Goal: Contribute content: Contribute content

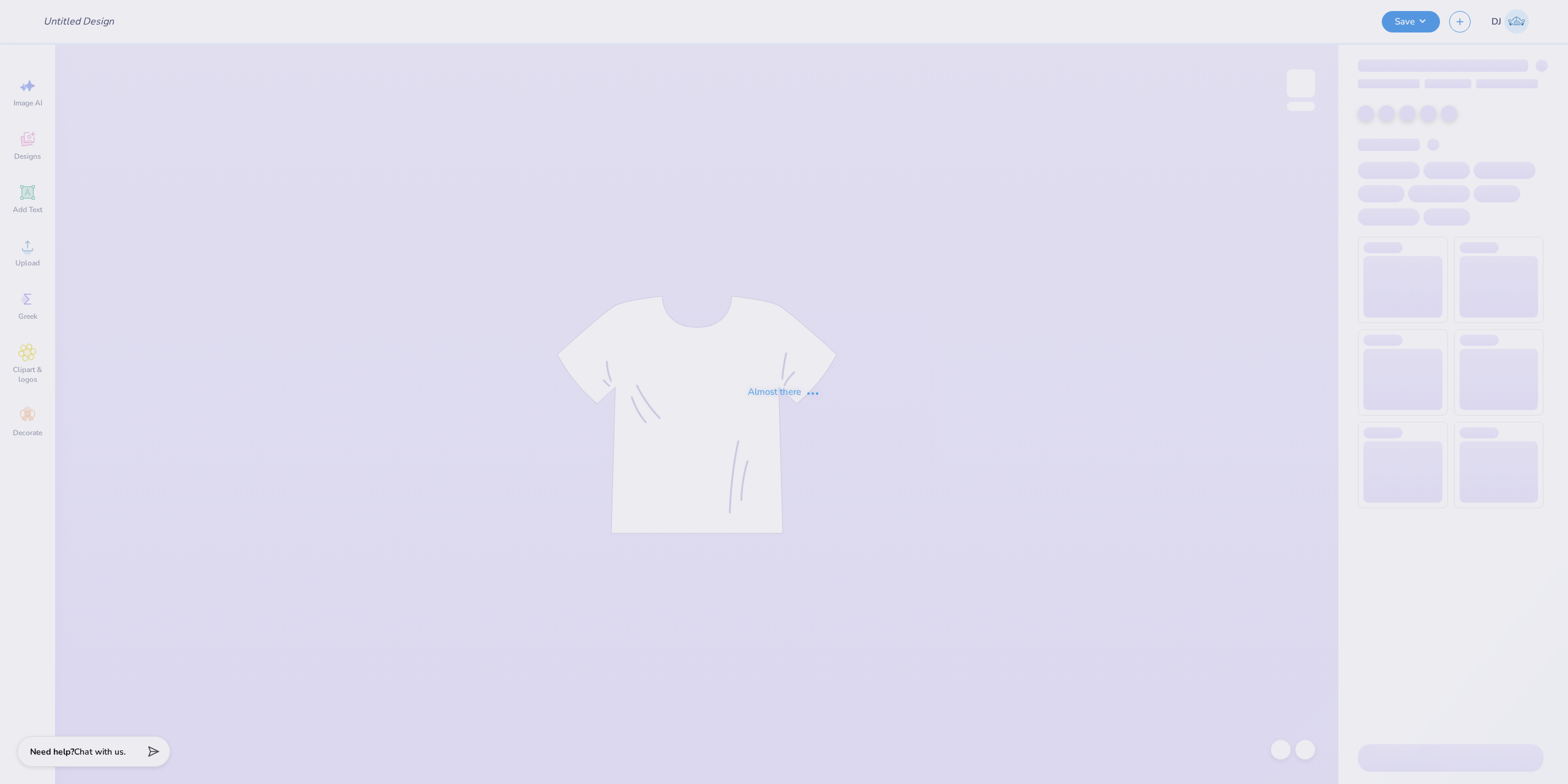
type input "draft"
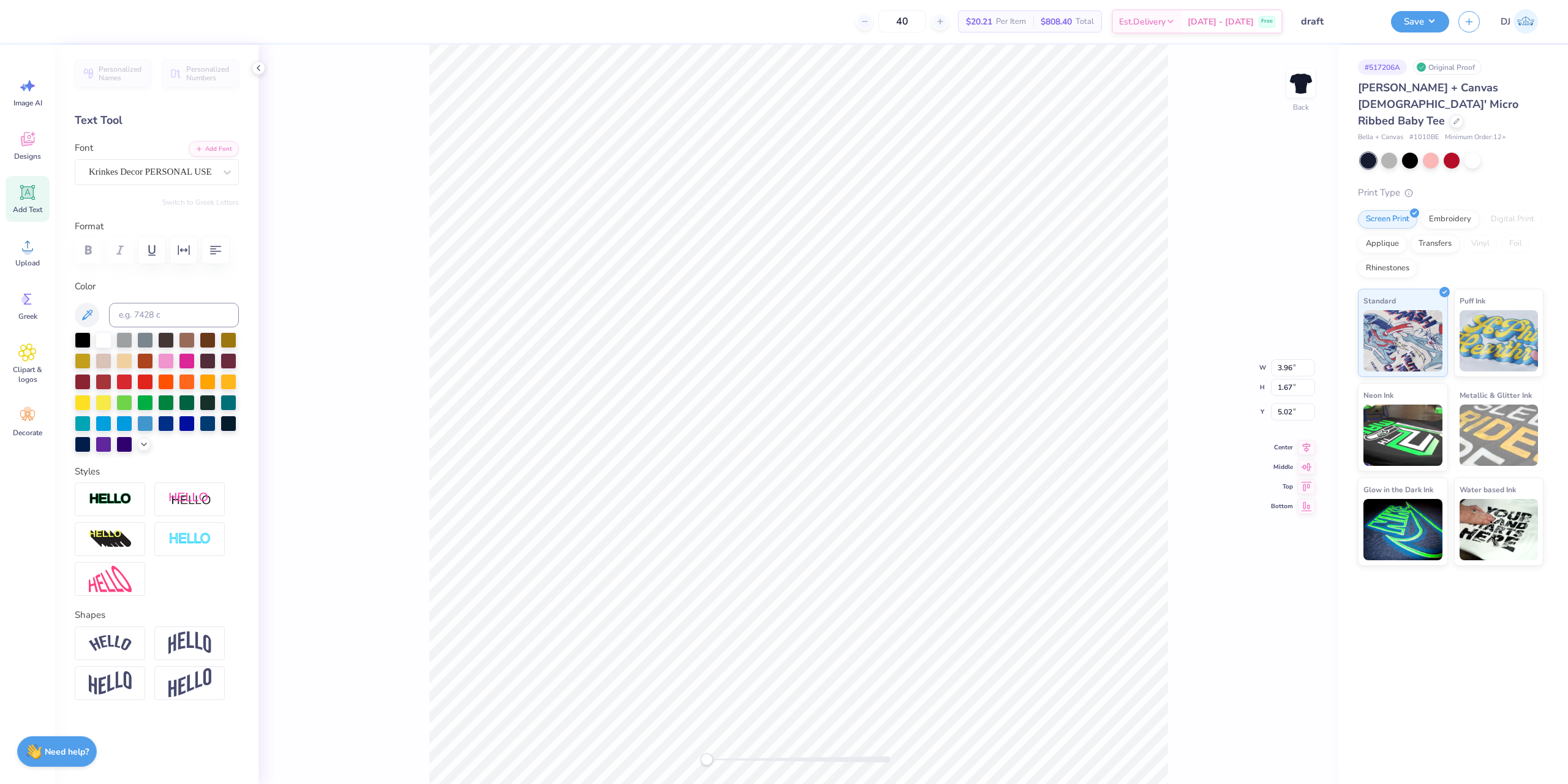
scroll to position [11, 2]
type textarea "DPHIE"
type input "4.98"
type input "1.01"
drag, startPoint x: 1205, startPoint y: 451, endPoint x: 1193, endPoint y: 451, distance: 12.0
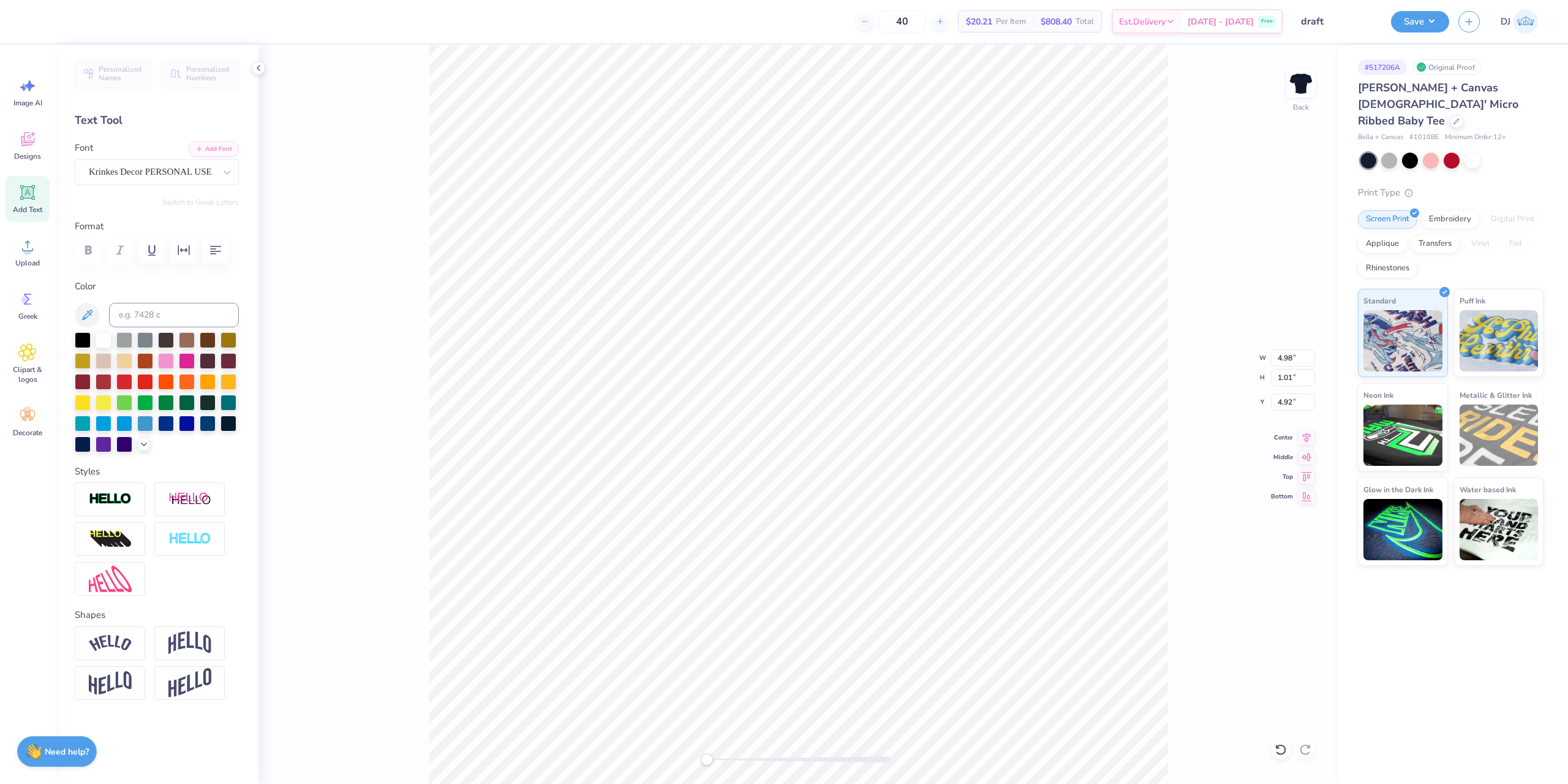
click at [1205, 451] on div "Back W 4.98 4.98 " H 1.01 1.01 " Y 4.92 4.92 " Center Middle Top Bottom" at bounding box center [798, 414] width 1080 height 739
click at [1442, 20] on button "Save" at bounding box center [1419, 20] width 58 height 22
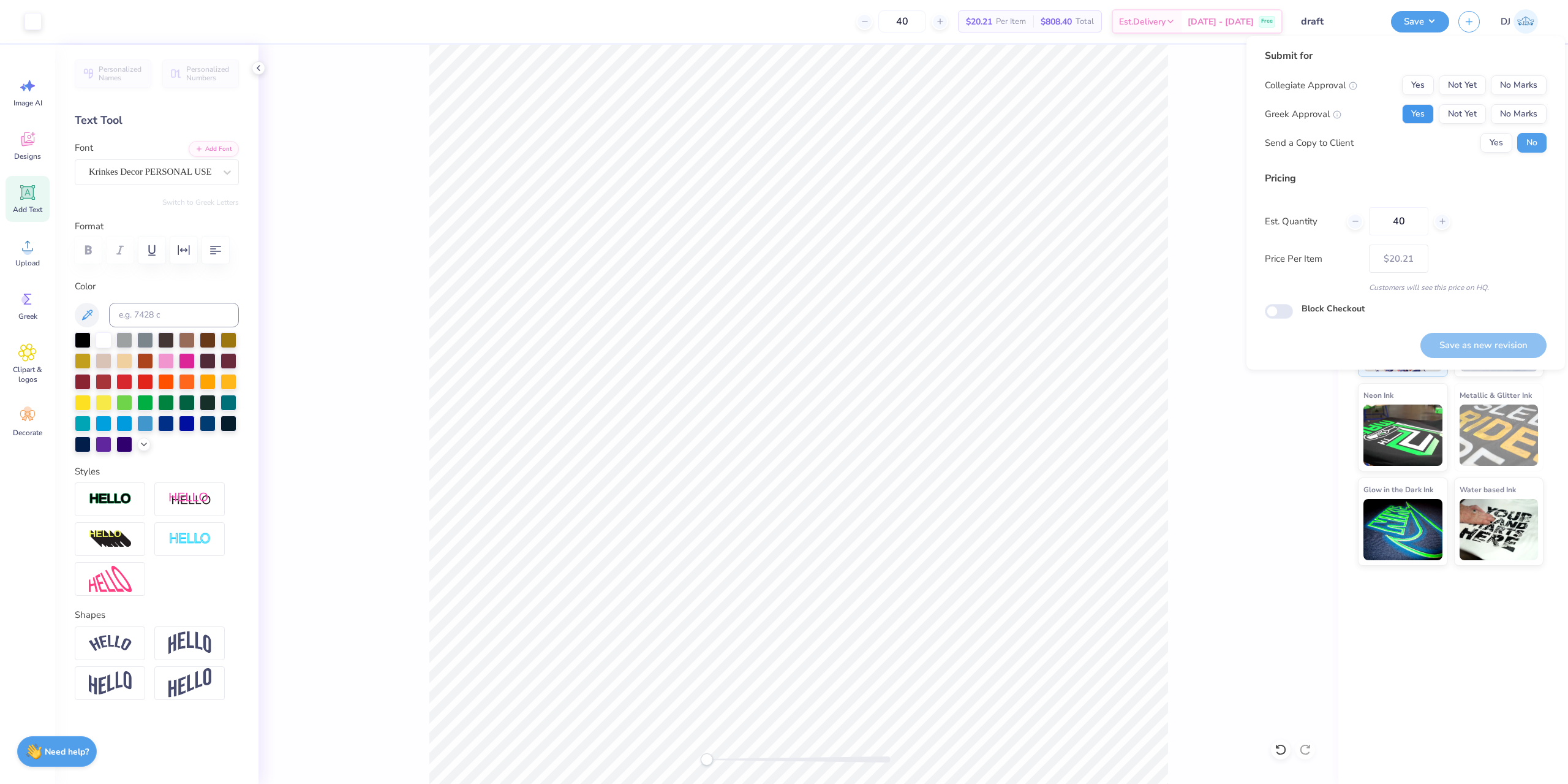
click at [1428, 118] on button "Yes" at bounding box center [1417, 114] width 32 height 20
click at [1497, 86] on button "No Marks" at bounding box center [1518, 85] width 55 height 20
click at [1458, 339] on button "Save as new revision" at bounding box center [1483, 345] width 126 height 25
type input "$20.21"
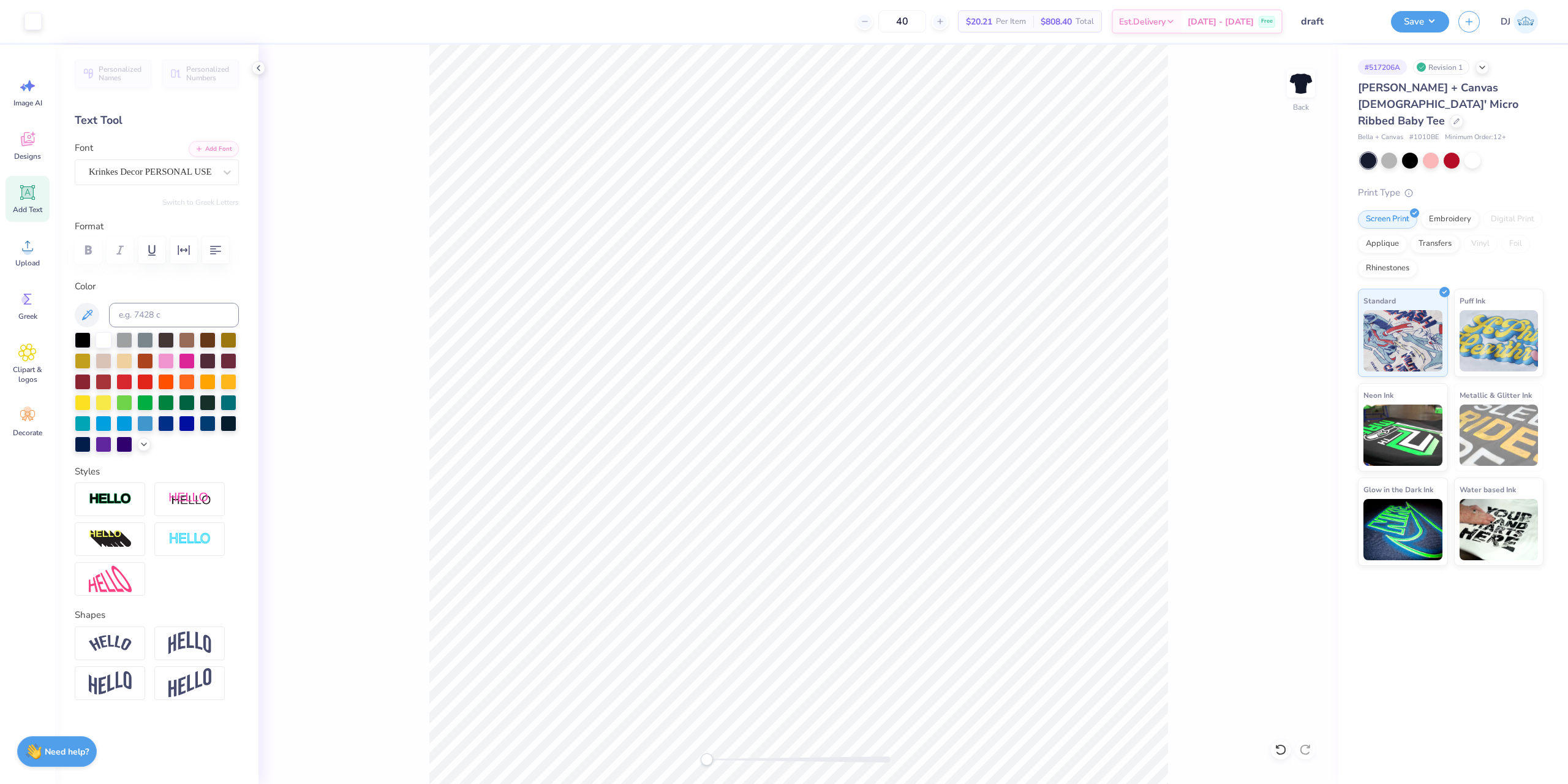
click at [1406, 34] on div "Save DJ" at bounding box center [1478, 21] width 177 height 42
click at [1416, 25] on button "Save" at bounding box center [1419, 20] width 58 height 22
